Goal: Browse casually: Explore the website without a specific task or goal

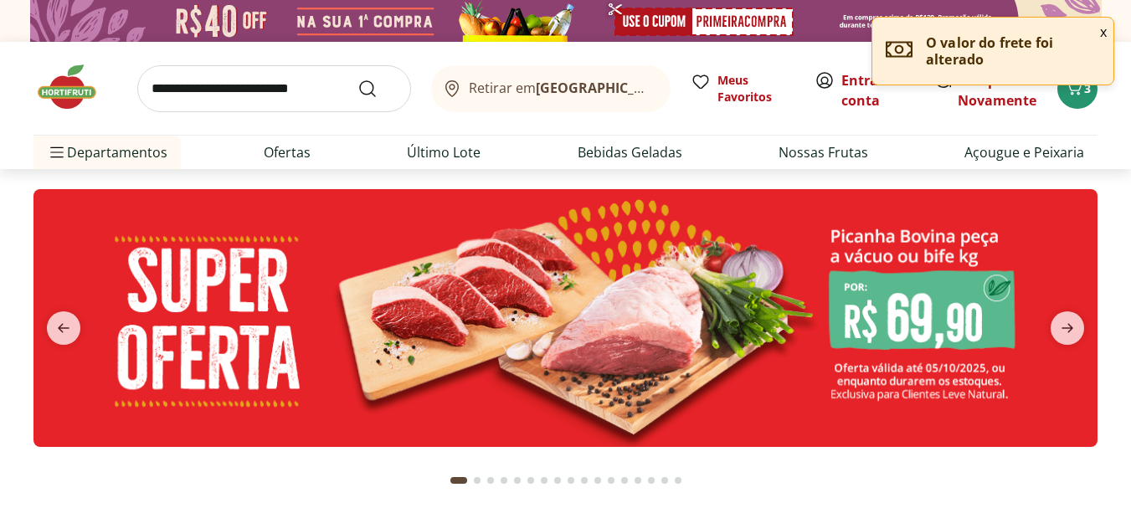
click at [372, 253] on img at bounding box center [565, 318] width 1064 height 258
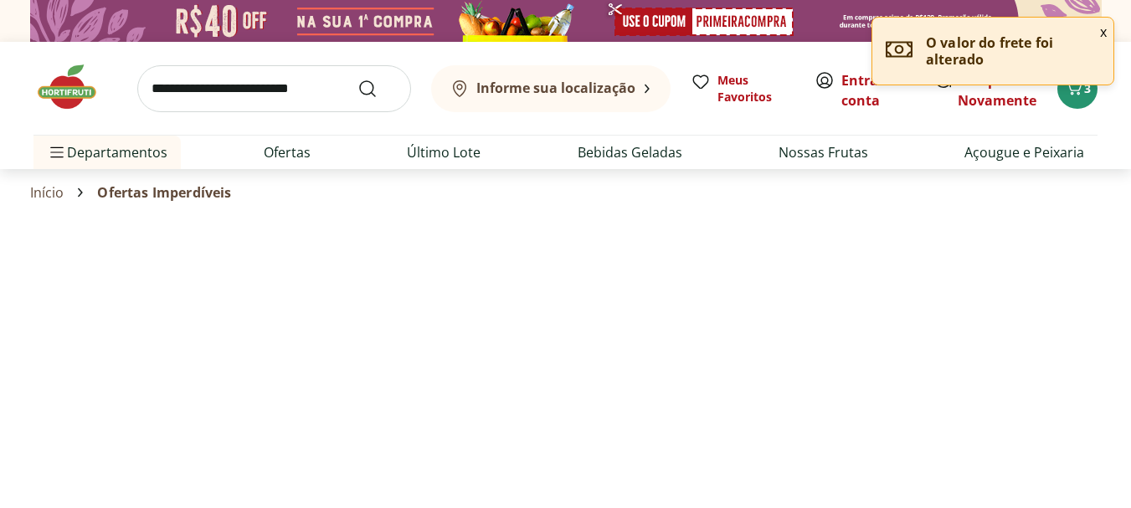
select select "**********"
